Goal: Transaction & Acquisition: Download file/media

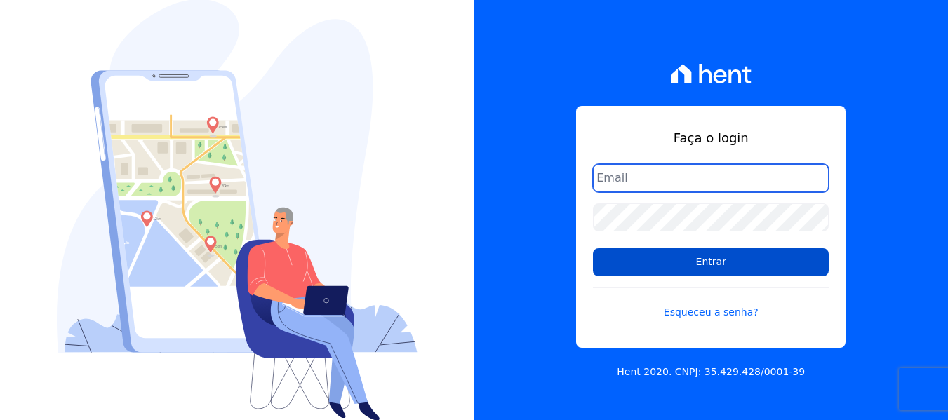
type input "[EMAIL_ADDRESS][DOMAIN_NAME]"
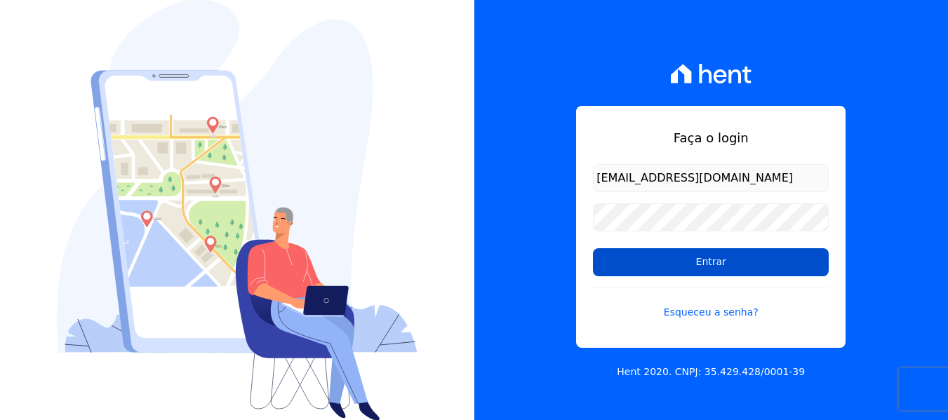
click at [634, 275] on input "Entrar" at bounding box center [711, 262] width 236 height 28
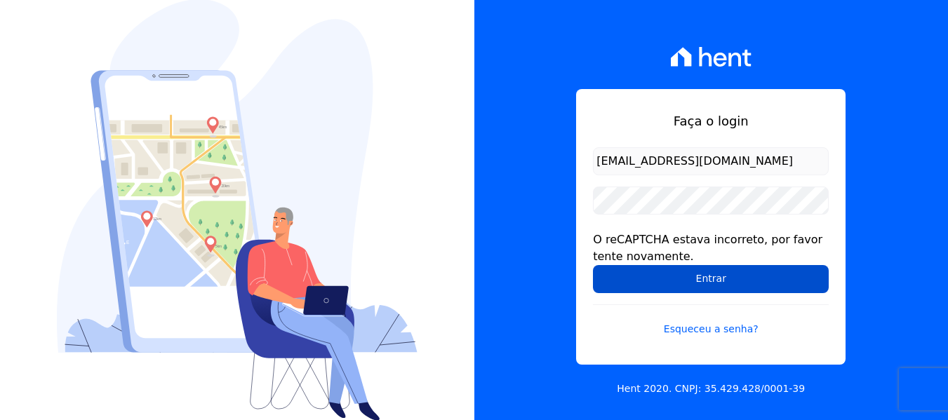
click at [648, 280] on input "Entrar" at bounding box center [711, 279] width 236 height 28
drag, startPoint x: 689, startPoint y: 279, endPoint x: 666, endPoint y: 290, distance: 25.4
click at [666, 290] on input "Entrar" at bounding box center [711, 279] width 236 height 28
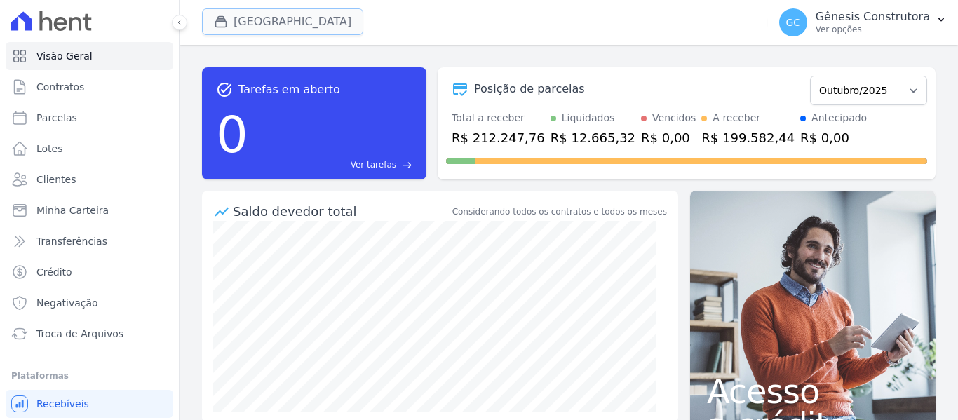
click at [265, 18] on button "[GEOGRAPHIC_DATA]" at bounding box center [282, 21] width 161 height 27
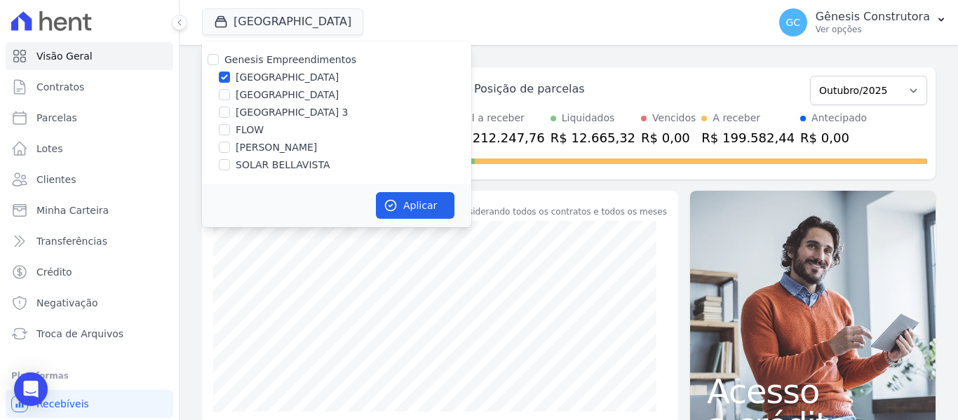
click at [266, 149] on label "[PERSON_NAME]" at bounding box center [276, 147] width 81 height 15
click at [230, 149] on input "[PERSON_NAME]" at bounding box center [224, 147] width 11 height 11
checkbox input "true"
click at [217, 77] on div "[GEOGRAPHIC_DATA]" at bounding box center [336, 77] width 269 height 15
click at [222, 81] on input "[GEOGRAPHIC_DATA]" at bounding box center [224, 77] width 11 height 11
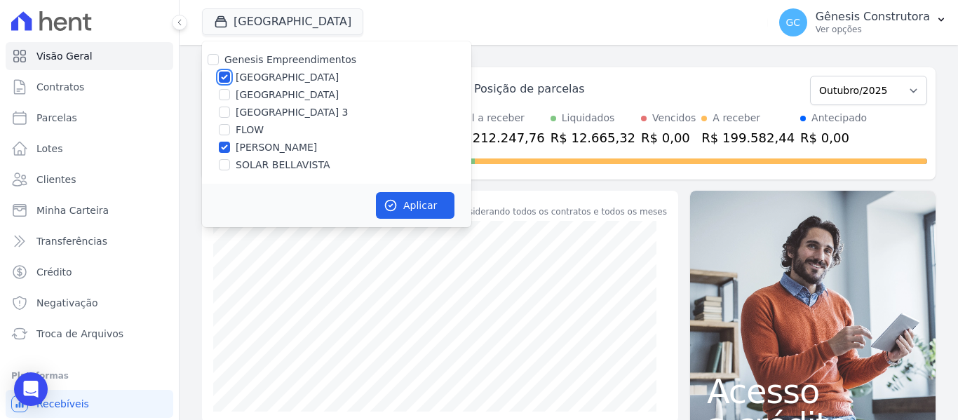
checkbox input "false"
click at [425, 204] on button "Aplicar" at bounding box center [415, 205] width 79 height 27
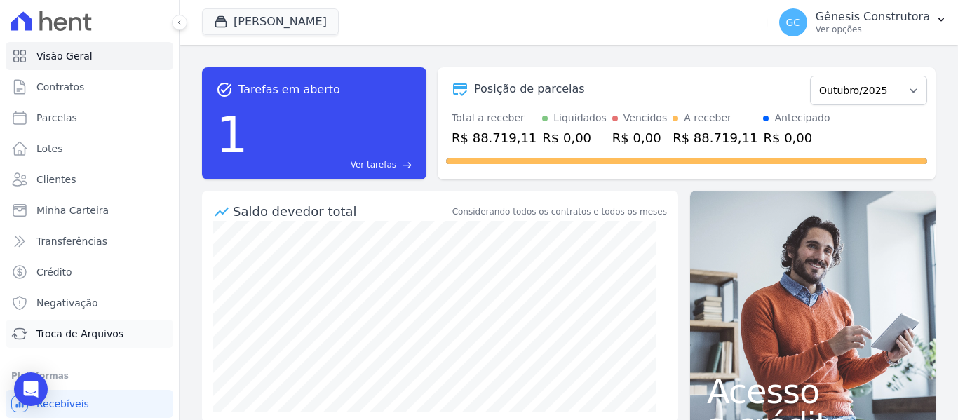
click at [98, 330] on span "Troca de Arquivos" at bounding box center [79, 334] width 87 height 14
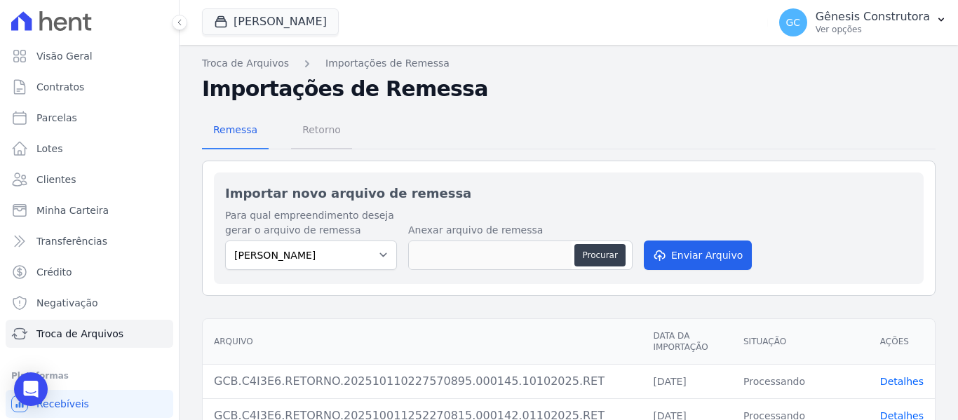
click at [302, 140] on span "Retorno" at bounding box center [321, 130] width 55 height 28
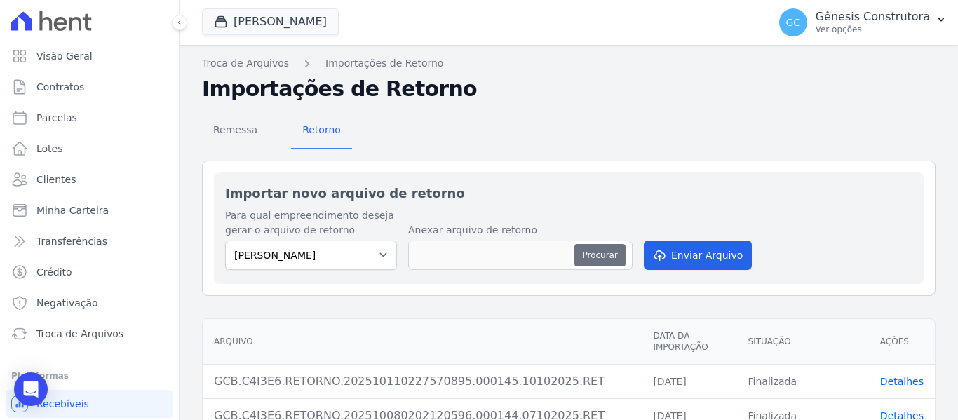
click at [603, 252] on button "Procurar" at bounding box center [600, 255] width 51 height 22
type input "GCB.C4I3E6.RETORNO.202510150202170146.000146.14102025.RET"
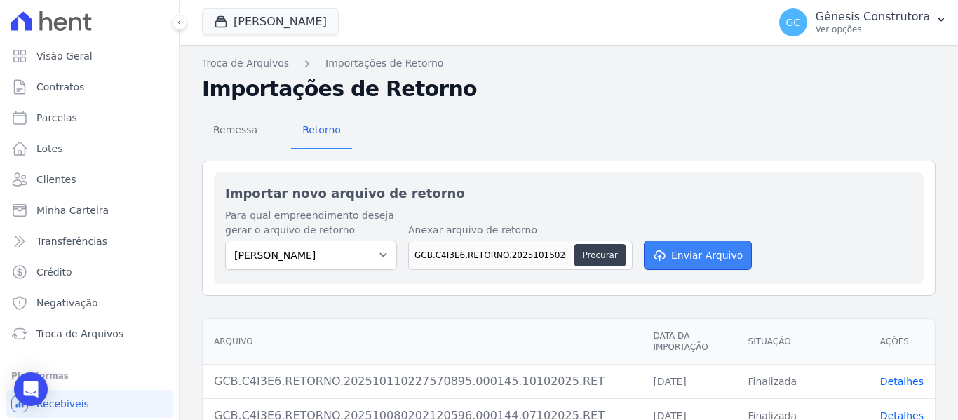
click at [723, 250] on button "Enviar Arquivo" at bounding box center [698, 255] width 108 height 29
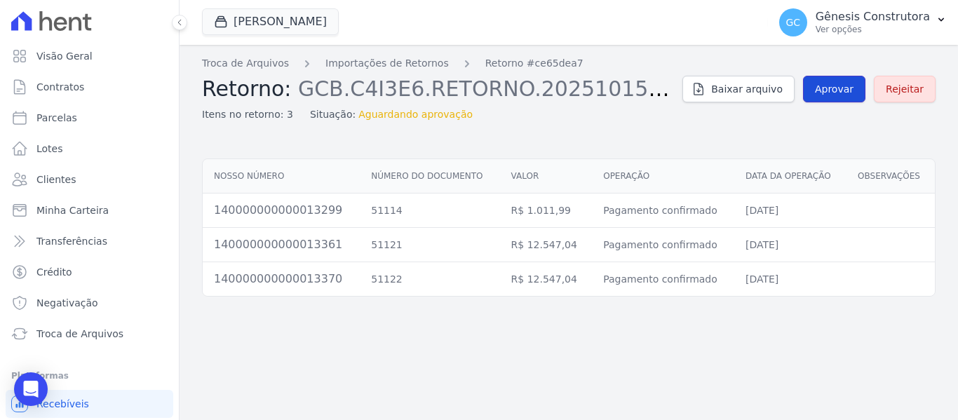
click at [849, 81] on link "Aprovar" at bounding box center [834, 89] width 62 height 27
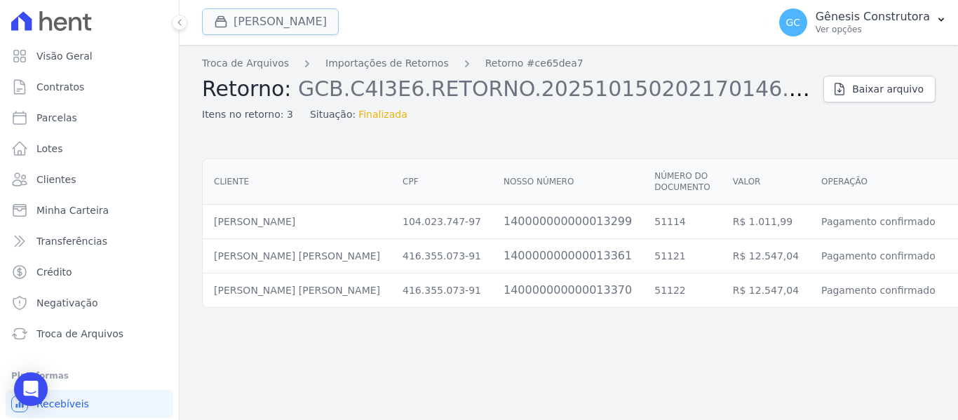
click at [255, 15] on button "Hildegardo De Noronha" at bounding box center [270, 21] width 137 height 27
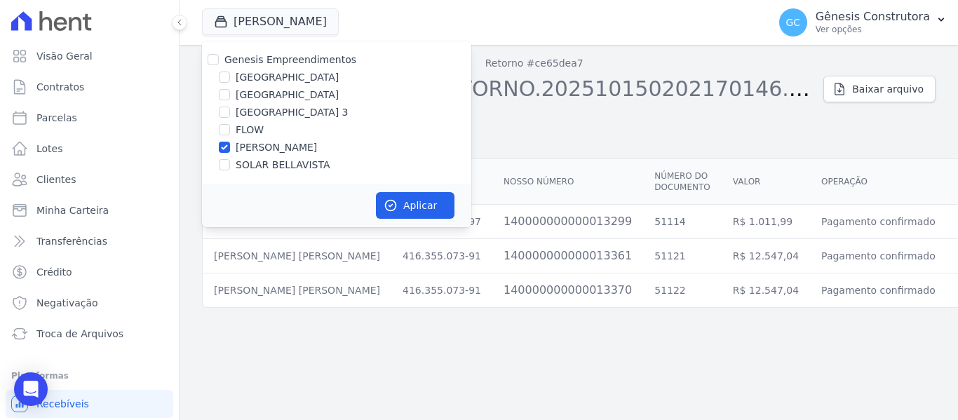
click at [957, 107] on div "Troca de Arquivos Importações de Retornos Retorno #ce65dea7 Retorno: GCB.C4I3E6…" at bounding box center [569, 232] width 779 height 375
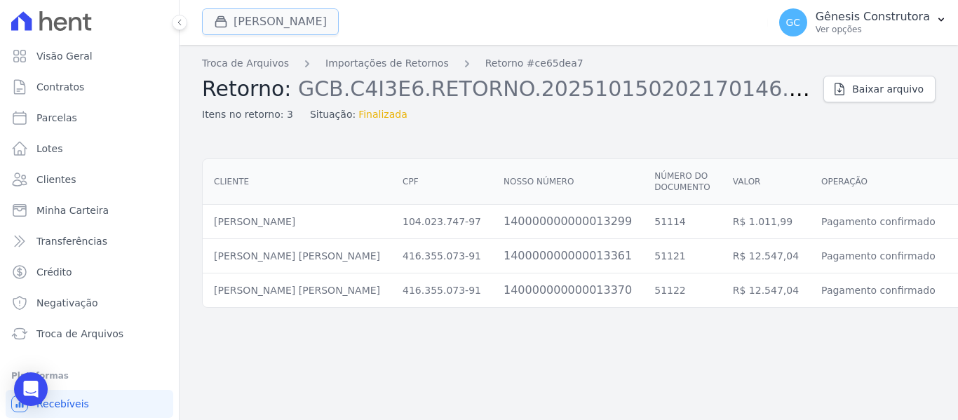
click at [243, 27] on button "Hildegardo De Noronha" at bounding box center [270, 21] width 137 height 27
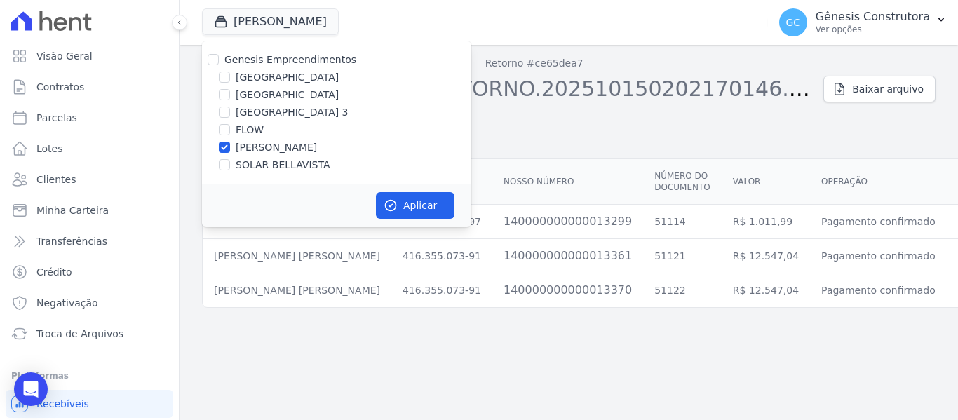
click at [260, 168] on label "SOLAR BELLAVISTA" at bounding box center [283, 165] width 94 height 15
click at [230, 168] on input "SOLAR BELLAVISTA" at bounding box center [224, 164] width 11 height 11
checkbox input "true"
click at [261, 147] on label "[PERSON_NAME]" at bounding box center [276, 147] width 81 height 15
click at [230, 147] on input "[PERSON_NAME]" at bounding box center [224, 147] width 11 height 11
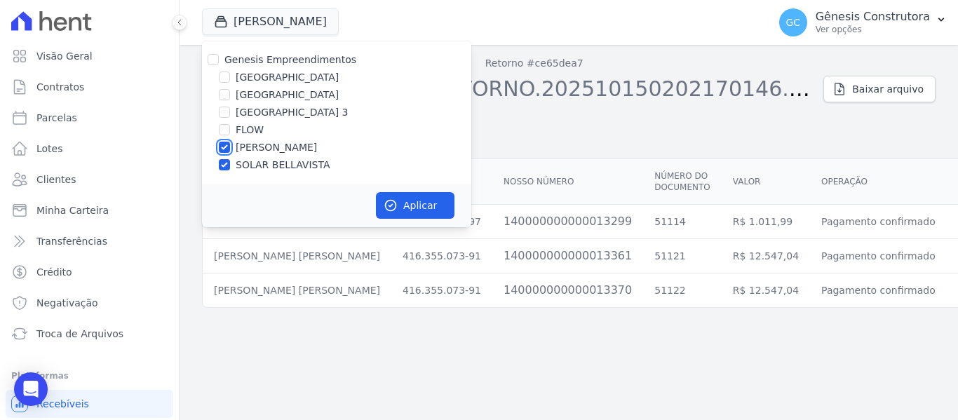
checkbox input "false"
click at [391, 203] on icon "button" at bounding box center [391, 206] width 14 height 14
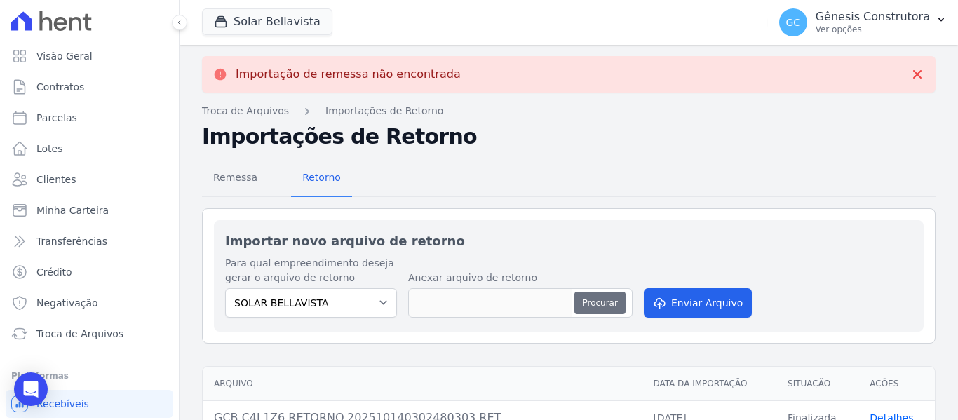
click at [598, 299] on button "Procurar" at bounding box center [600, 303] width 51 height 22
type input "GCB.C4L1Z6.RETORNO.202510150202220986.000215.14102025.RET"
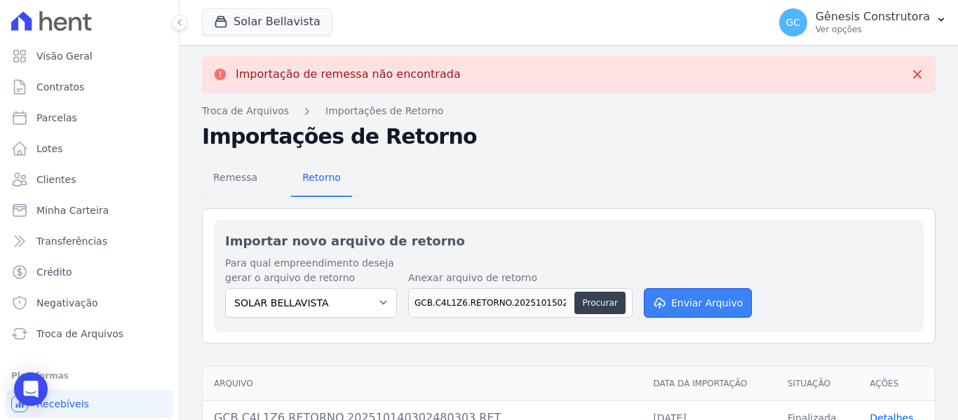
click at [665, 297] on button "Enviar Arquivo" at bounding box center [698, 302] width 108 height 29
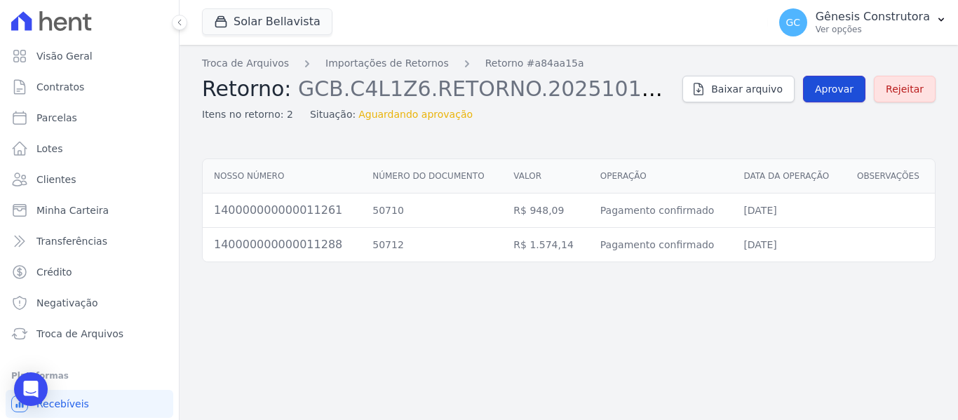
click at [854, 95] on span "Aprovar" at bounding box center [834, 89] width 39 height 14
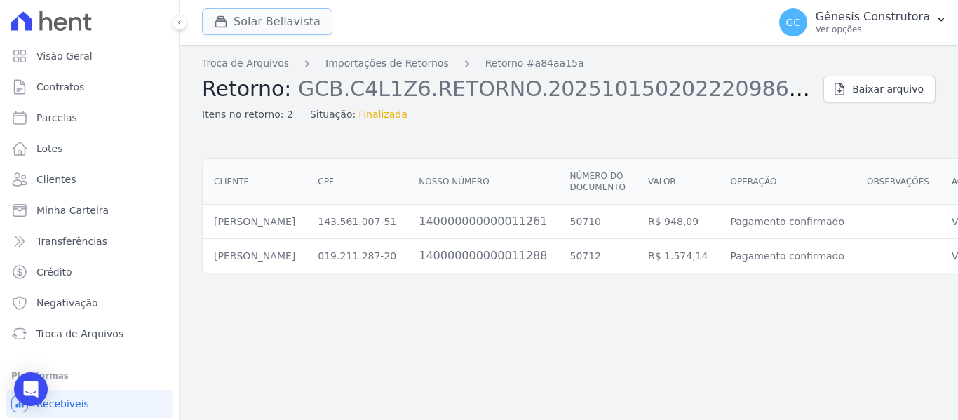
click at [265, 26] on button "Solar Bellavista" at bounding box center [267, 21] width 130 height 27
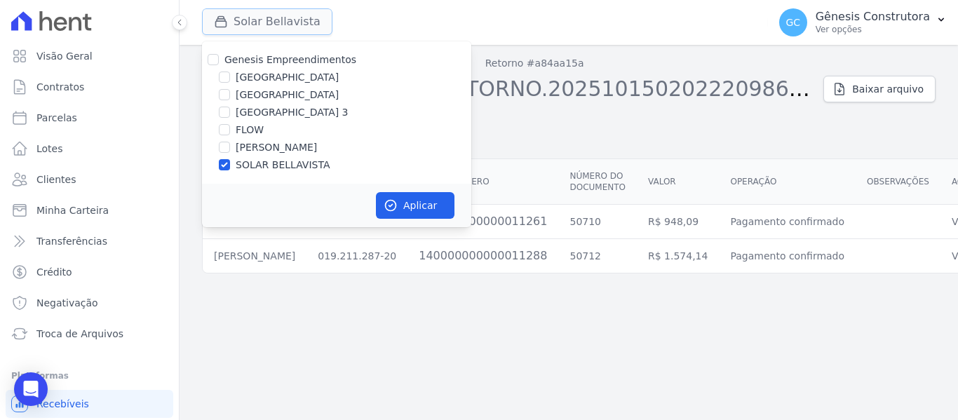
click at [265, 26] on button "Solar Bellavista" at bounding box center [267, 21] width 130 height 27
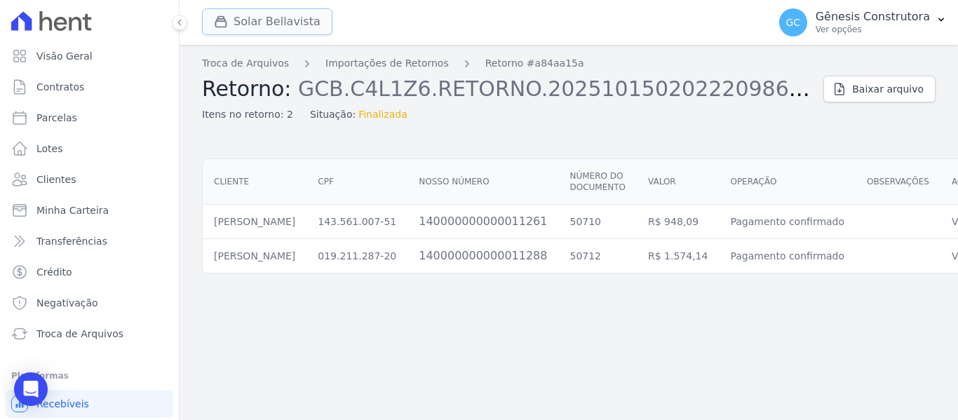
click at [296, 21] on button "Solar Bellavista" at bounding box center [267, 21] width 130 height 27
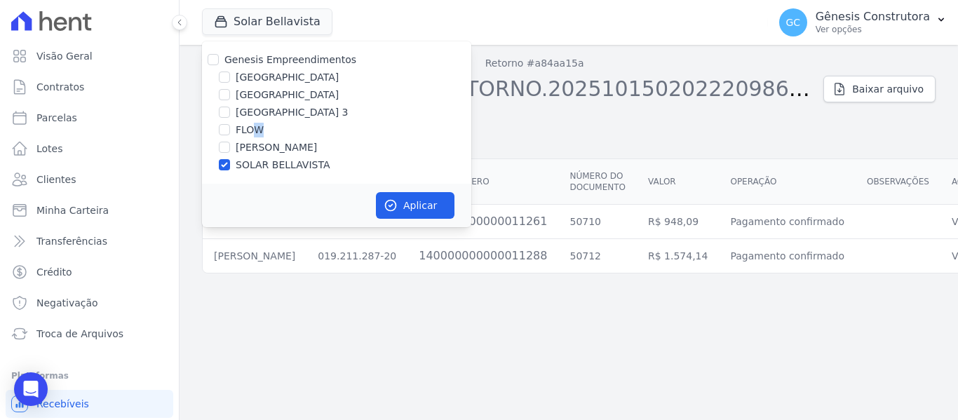
click at [255, 130] on label "FLOW" at bounding box center [250, 130] width 28 height 15
click at [249, 135] on label "FLOW" at bounding box center [250, 130] width 28 height 15
click at [230, 135] on input "FLOW" at bounding box center [224, 129] width 11 height 11
checkbox input "true"
click at [250, 168] on label "SOLAR BELLAVISTA" at bounding box center [283, 165] width 94 height 15
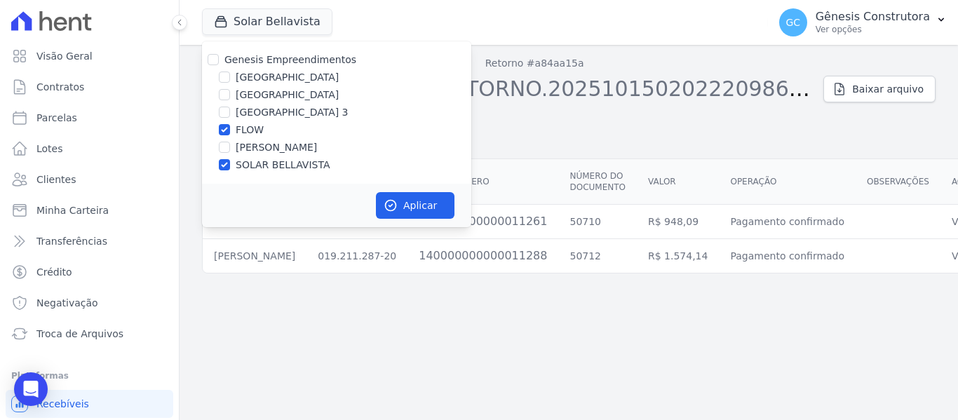
click at [230, 168] on input "SOLAR BELLAVISTA" at bounding box center [224, 164] width 11 height 11
checkbox input "false"
click at [395, 206] on icon "button" at bounding box center [391, 206] width 14 height 14
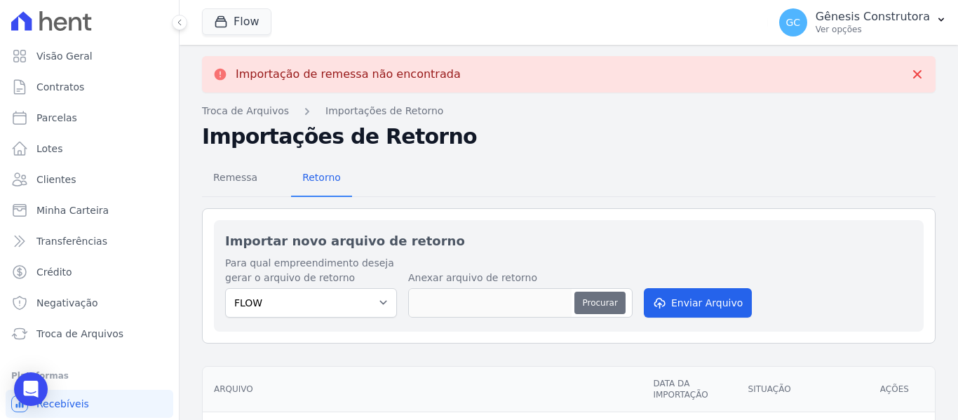
click at [603, 297] on button "Procurar" at bounding box center [600, 303] width 51 height 22
type input "GCB.C4R9B4.RETORNO.202510150202330139.000072.14102025.RET"
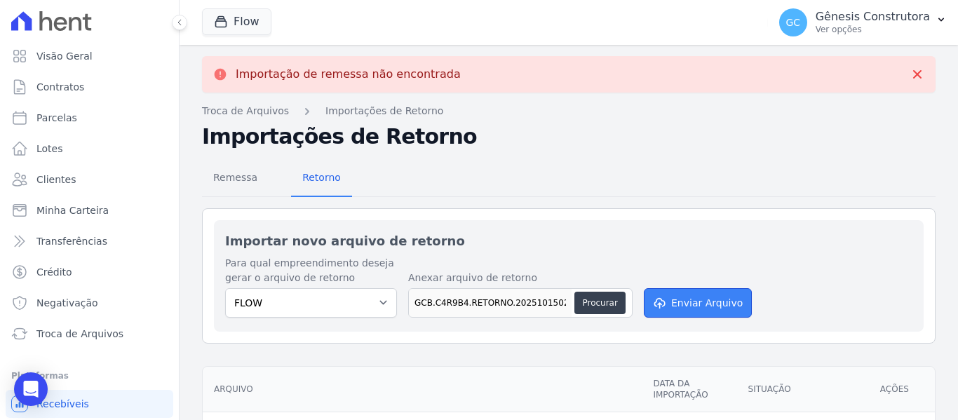
click at [659, 303] on icon "submit" at bounding box center [659, 302] width 14 height 11
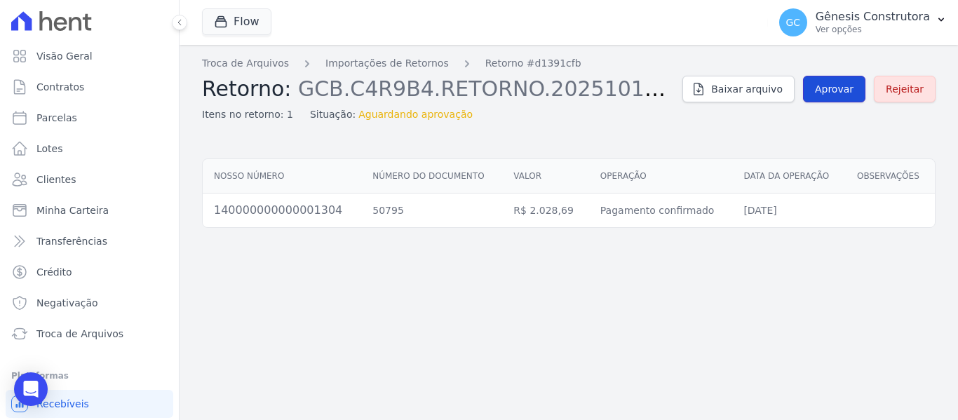
click at [848, 86] on span "Aprovar" at bounding box center [834, 89] width 39 height 14
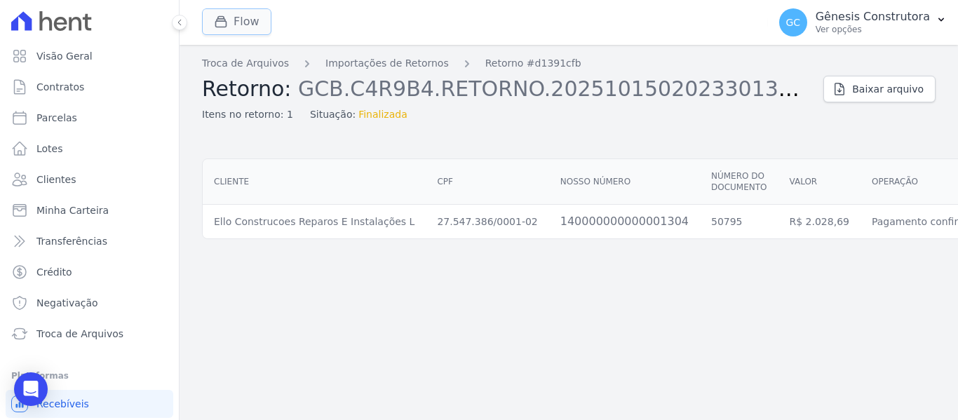
click at [230, 26] on div "button" at bounding box center [224, 22] width 20 height 14
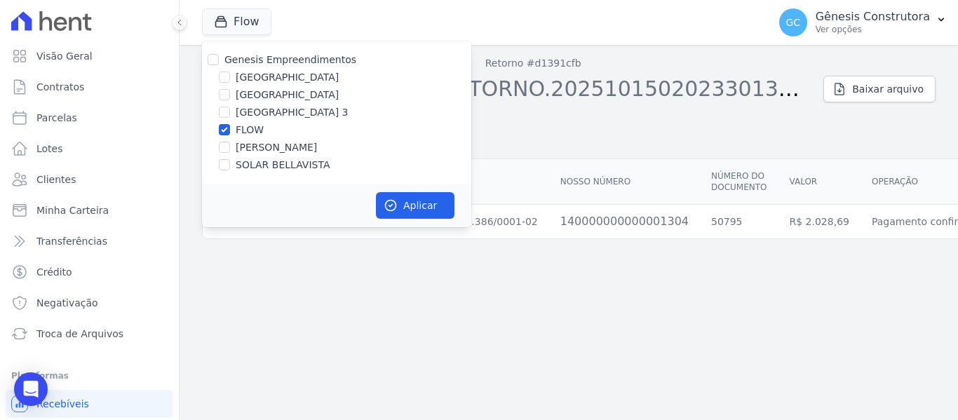
click at [272, 74] on label "[GEOGRAPHIC_DATA]" at bounding box center [287, 77] width 103 height 15
click at [230, 74] on input "[GEOGRAPHIC_DATA]" at bounding box center [224, 77] width 11 height 11
checkbox input "true"
click at [249, 128] on label "FLOW" at bounding box center [250, 130] width 28 height 15
click at [230, 128] on input "FLOW" at bounding box center [224, 129] width 11 height 11
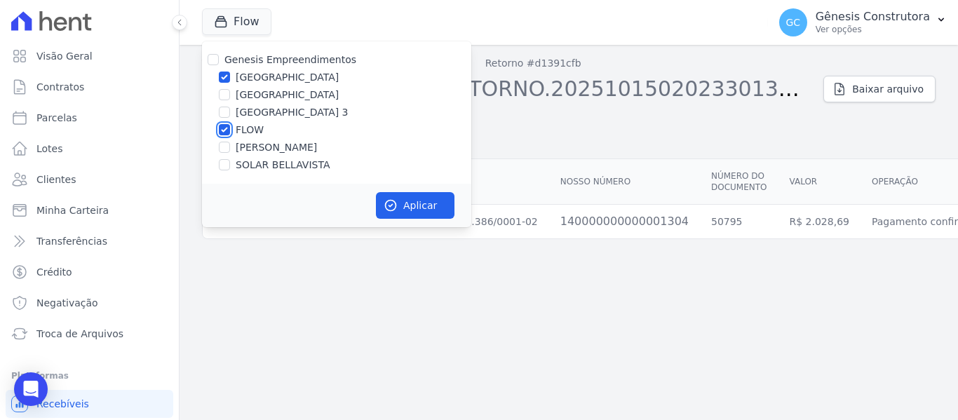
checkbox input "false"
click at [395, 208] on icon "button" at bounding box center [391, 206] width 11 height 11
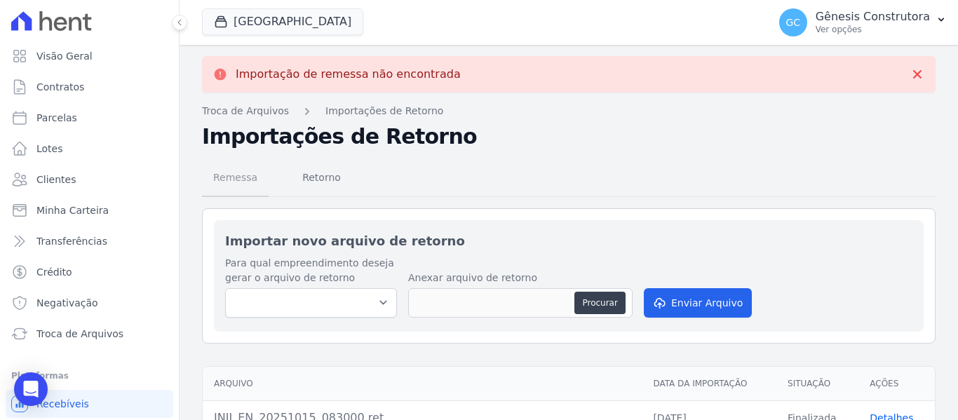
click at [248, 178] on span "Remessa" at bounding box center [235, 177] width 61 height 28
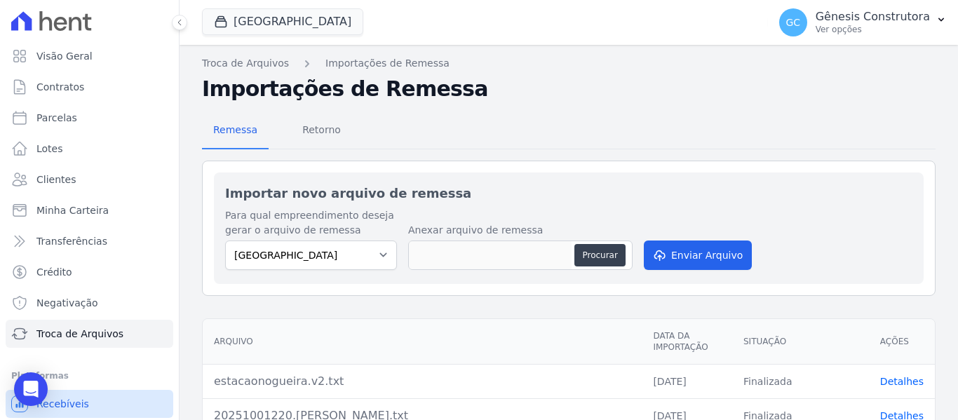
click at [102, 395] on link "Recebíveis" at bounding box center [90, 404] width 168 height 28
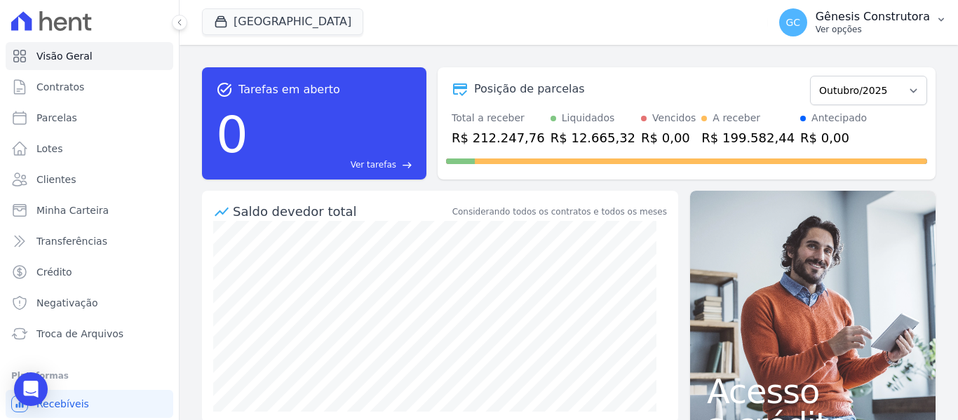
click at [923, 23] on p "Gênesis Construtora" at bounding box center [873, 17] width 114 height 14
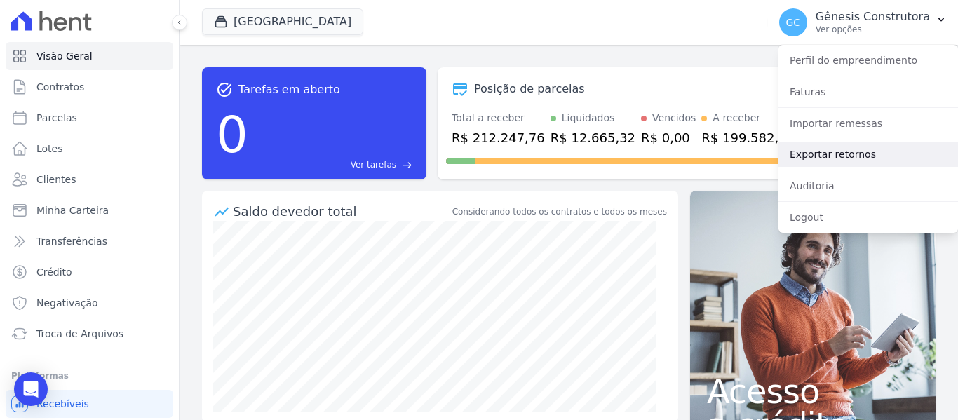
click at [845, 149] on link "Exportar retornos" at bounding box center [869, 154] width 180 height 25
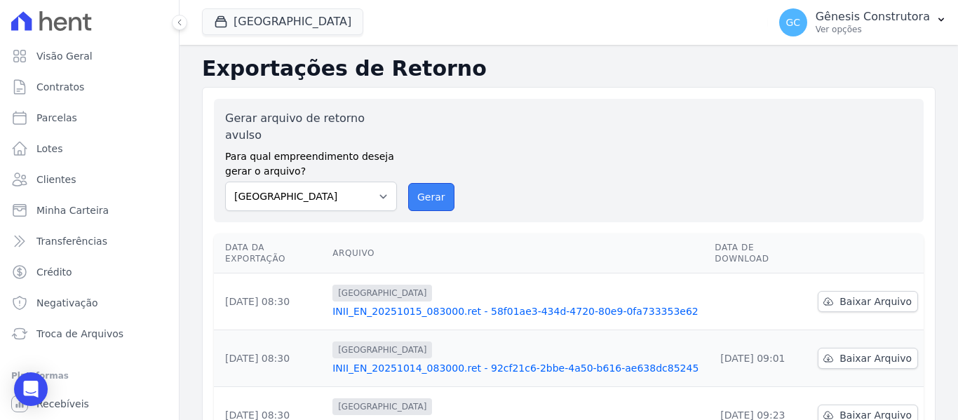
click at [438, 183] on button "Gerar" at bounding box center [431, 197] width 46 height 28
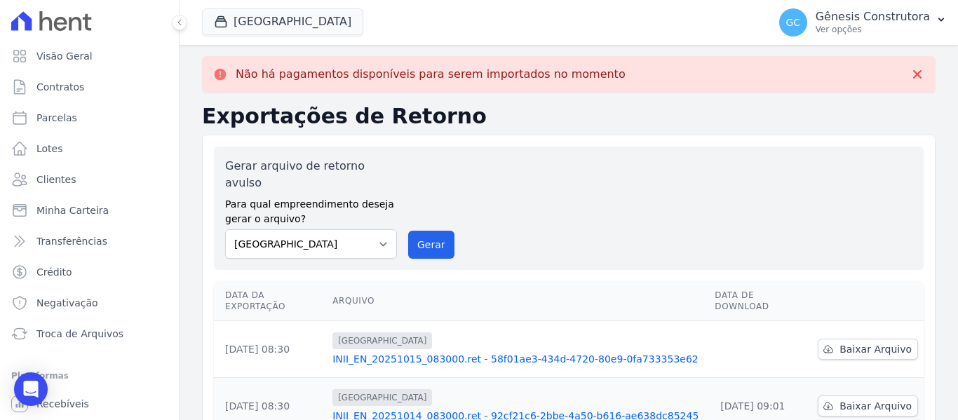
scroll to position [140, 0]
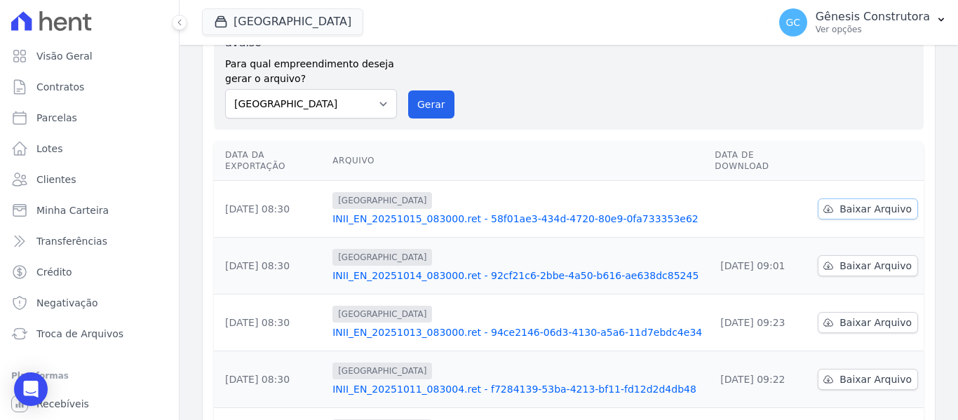
click at [866, 202] on span "Baixar Arquivo" at bounding box center [876, 209] width 72 height 14
click at [420, 98] on button "Gerar" at bounding box center [431, 105] width 46 height 28
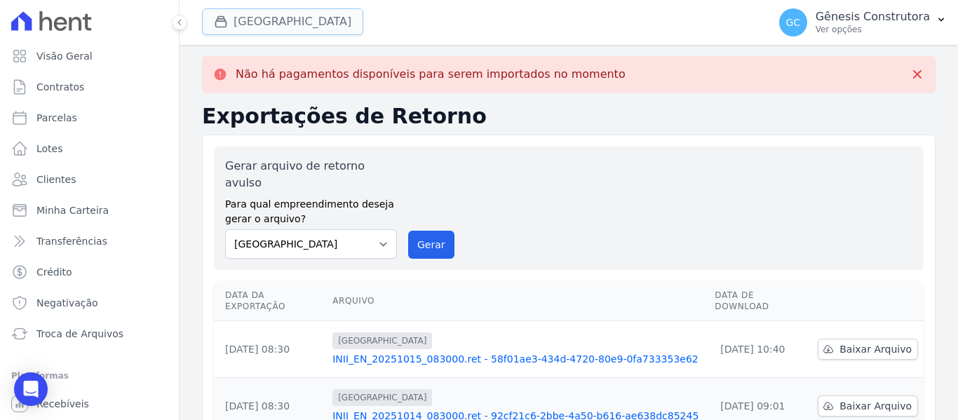
click at [246, 24] on button "[GEOGRAPHIC_DATA]" at bounding box center [282, 21] width 161 height 27
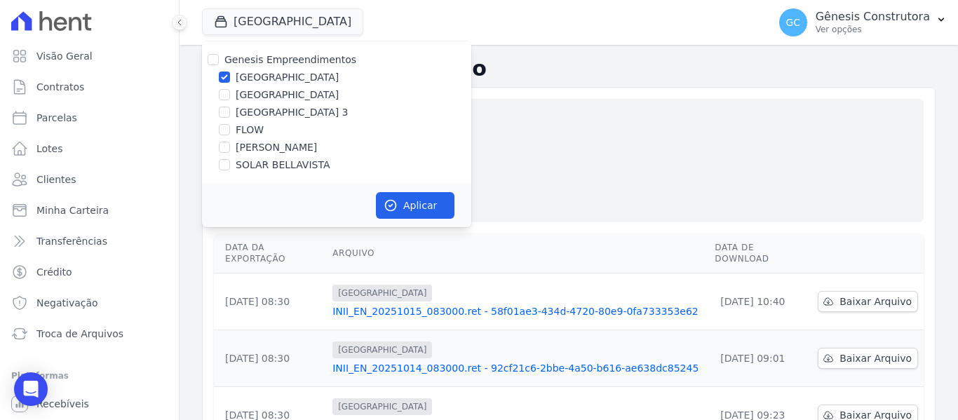
click at [293, 110] on label "[GEOGRAPHIC_DATA] 3" at bounding box center [292, 112] width 113 height 15
click at [230, 110] on input "[GEOGRAPHIC_DATA] 3" at bounding box center [224, 112] width 11 height 11
checkbox input "true"
click at [288, 77] on label "[GEOGRAPHIC_DATA]" at bounding box center [287, 77] width 103 height 15
click at [230, 77] on input "[GEOGRAPHIC_DATA]" at bounding box center [224, 77] width 11 height 11
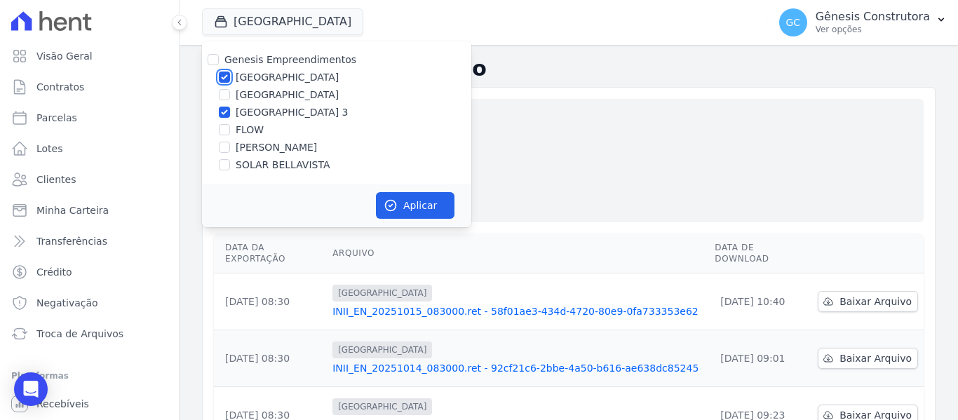
checkbox input "false"
click at [401, 200] on button "Aplicar" at bounding box center [415, 205] width 79 height 27
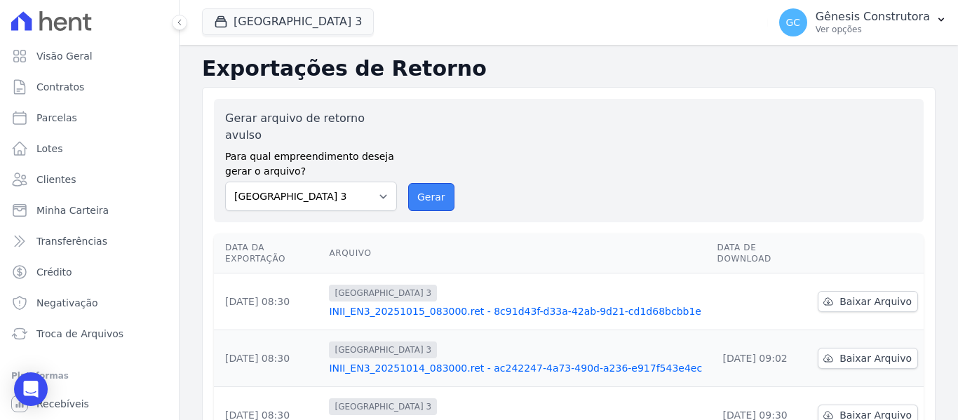
click at [422, 183] on button "Gerar" at bounding box center [431, 197] width 46 height 28
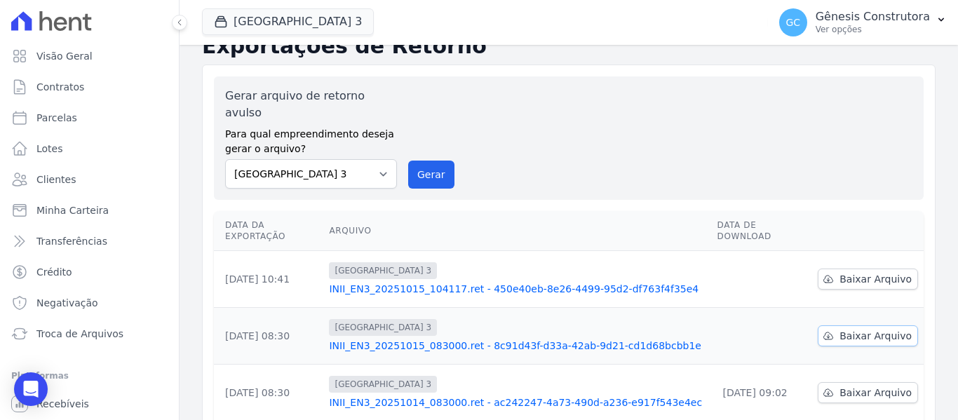
click at [850, 329] on span "Baixar Arquivo" at bounding box center [876, 336] width 72 height 14
click at [865, 272] on span "Baixar Arquivo" at bounding box center [876, 279] width 72 height 14
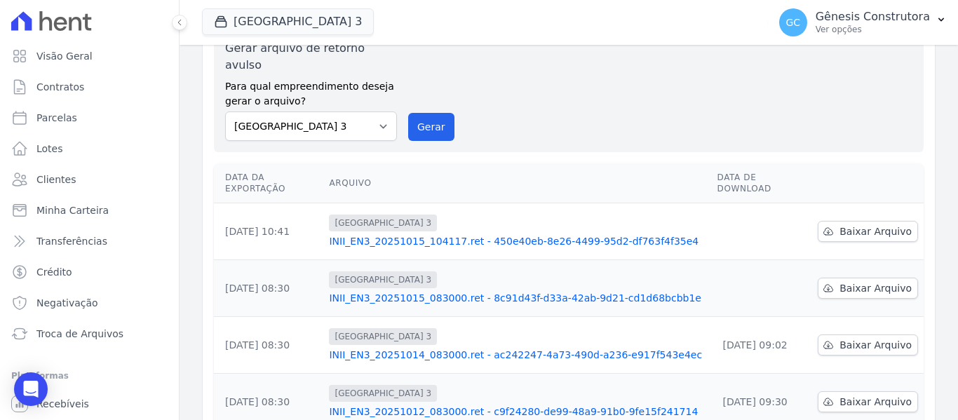
scroll to position [22, 0]
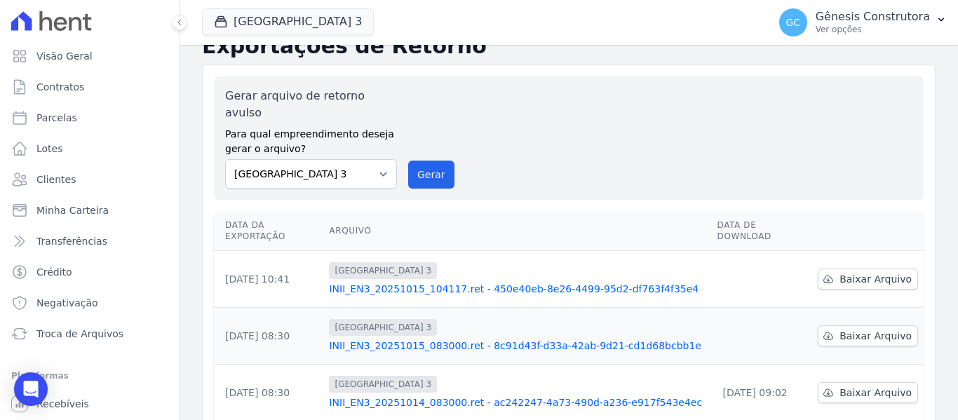
click at [591, 98] on div "Gerar arquivo de retorno avulso Para qual empreendimento deseja gerar o arquivo…" at bounding box center [569, 138] width 688 height 101
